Goal: Connect with others: Connect with others

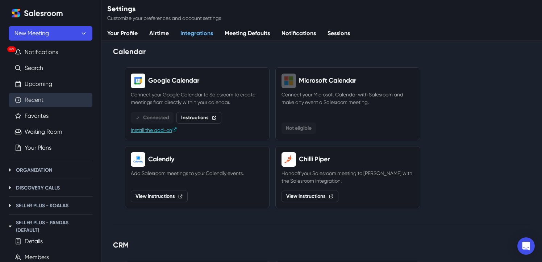
click at [34, 102] on link "Recent" at bounding box center [34, 100] width 19 height 9
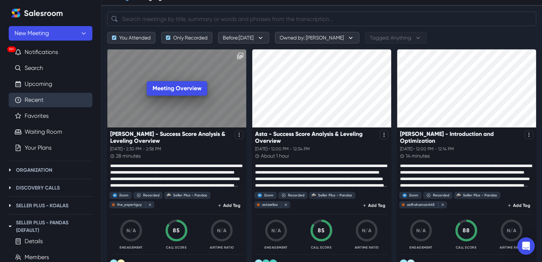
scroll to position [37, 0]
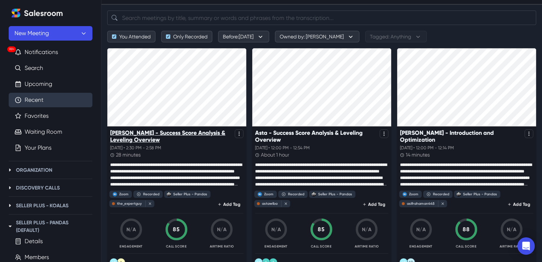
click at [177, 138] on p "[PERSON_NAME] - Success Score Analysis & Leveling Overview" at bounding box center [171, 136] width 122 height 14
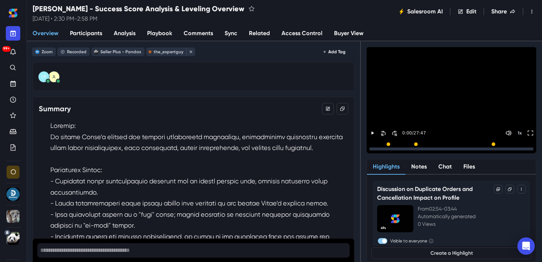
click at [130, 36] on span "Analysis" at bounding box center [125, 33] width 22 height 9
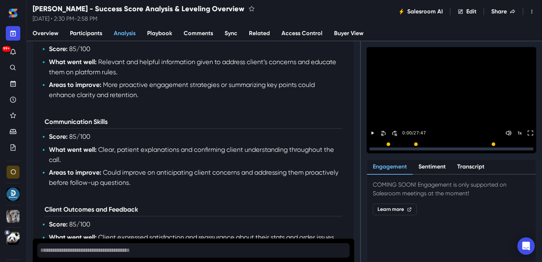
scroll to position [330, 0]
click at [234, 35] on link "Sync" at bounding box center [231, 33] width 24 height 15
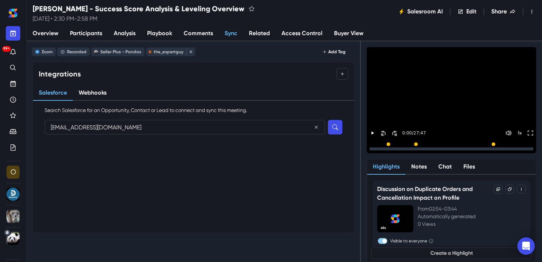
type input "[EMAIL_ADDRESS][DOMAIN_NAME]"
click at [328, 120] on button "Search" at bounding box center [335, 127] width 14 height 14
click at [326, 158] on button "Connect" at bounding box center [328, 158] width 28 height 9
